Goal: Task Accomplishment & Management: Complete application form

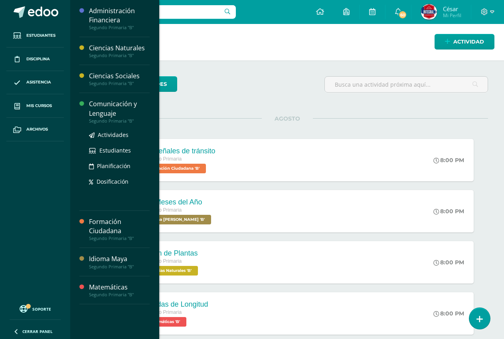
click at [98, 116] on div "Comunicación y Lenguaje" at bounding box center [119, 108] width 61 height 18
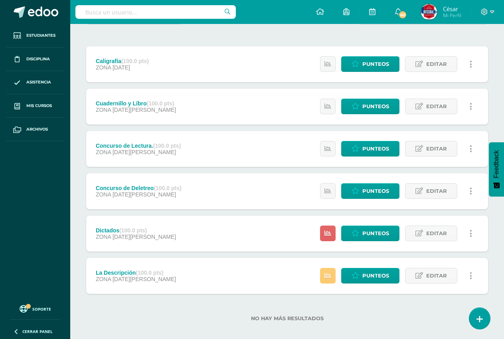
scroll to position [94, 0]
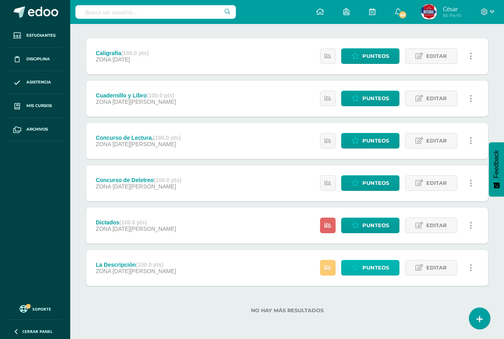
click at [376, 268] on span "Punteos" at bounding box center [375, 267] width 27 height 15
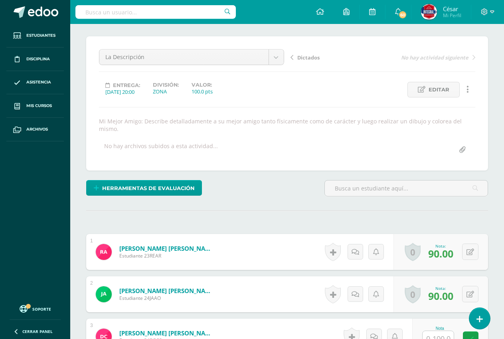
scroll to position [218, 0]
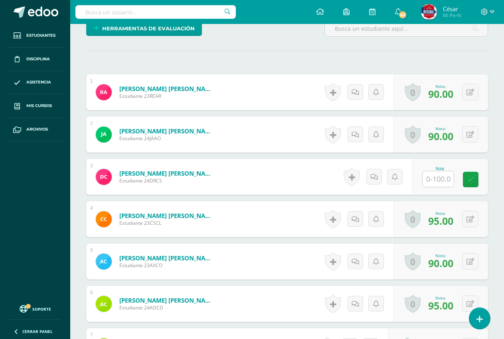
click at [438, 185] on input "text" at bounding box center [437, 179] width 31 height 16
type input "100"
click at [478, 183] on link at bounding box center [476, 179] width 16 height 16
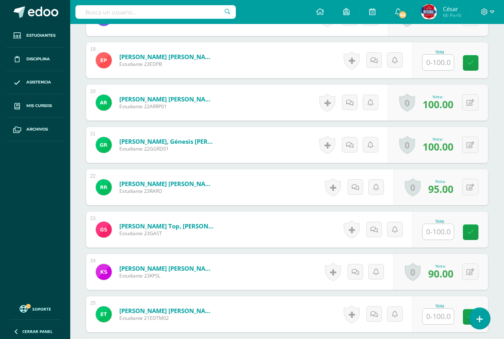
scroll to position [1222, 0]
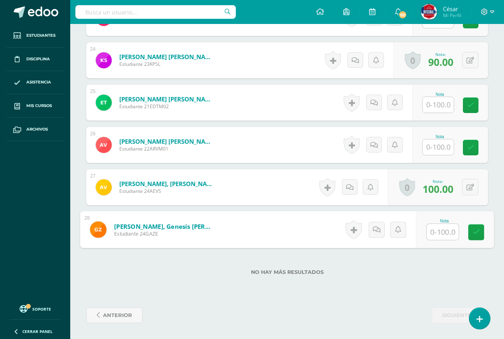
click at [435, 234] on input "text" at bounding box center [442, 232] width 32 height 16
type input "90"
click at [480, 237] on link at bounding box center [476, 232] width 16 height 16
click at [437, 146] on input "text" at bounding box center [437, 147] width 31 height 16
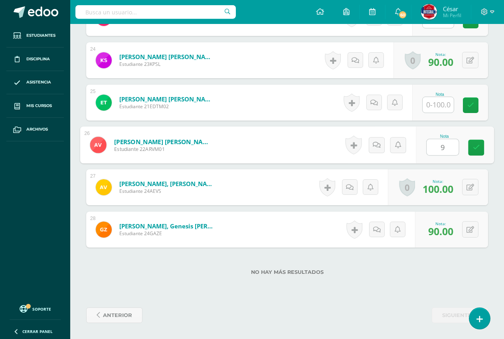
type input "90"
click at [476, 152] on link at bounding box center [476, 148] width 16 height 16
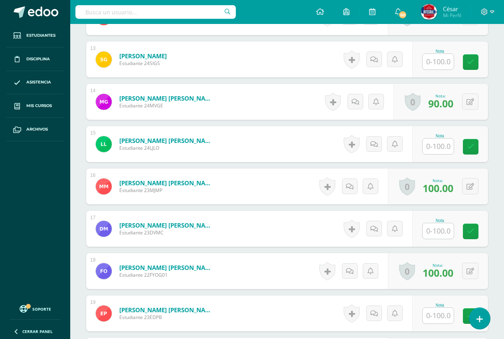
scroll to position [744, 0]
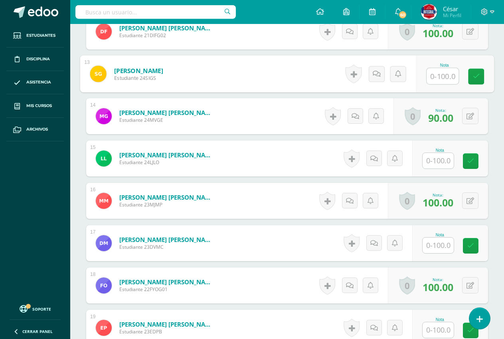
click at [440, 73] on input "text" at bounding box center [442, 76] width 32 height 16
type input "90"
click at [474, 80] on link at bounding box center [476, 77] width 16 height 16
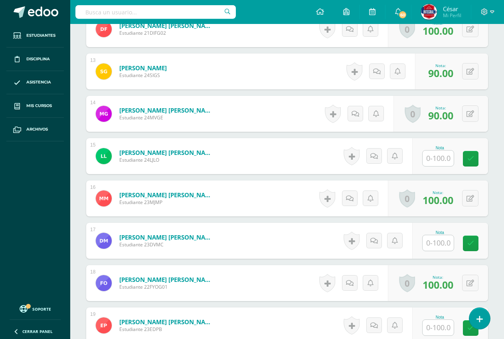
scroll to position [704, 0]
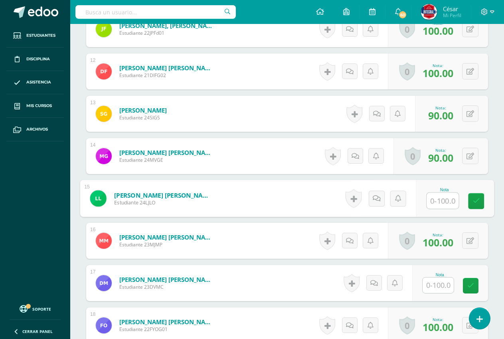
click at [429, 204] on input "text" at bounding box center [442, 201] width 32 height 16
type input "100"
click at [478, 202] on icon at bounding box center [475, 200] width 7 height 7
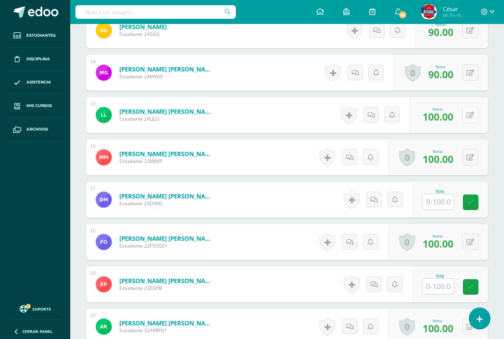
scroll to position [943, 0]
